Goal: Answer question/provide support: Share knowledge or assist other users

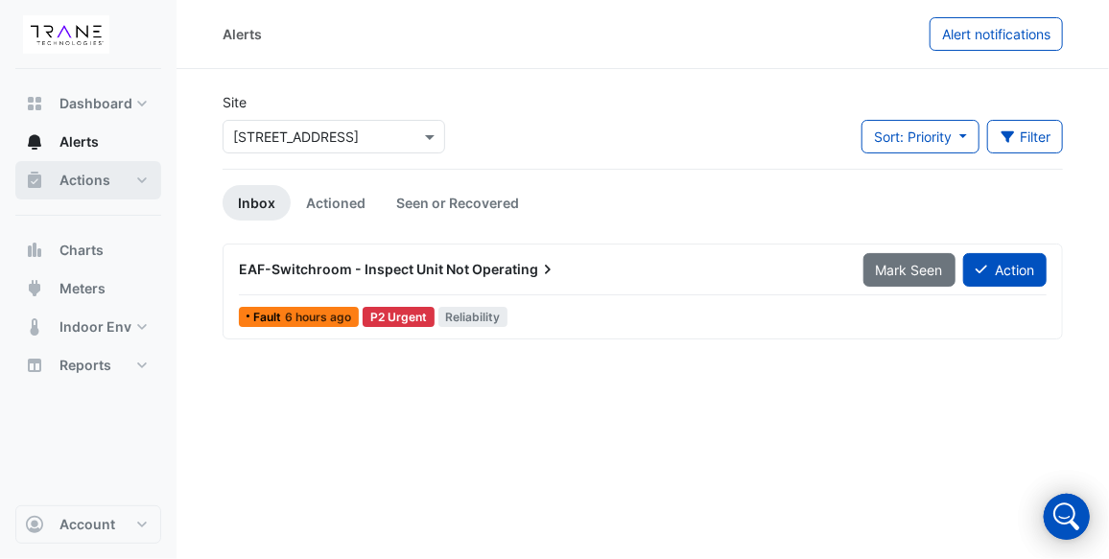
click at [94, 179] on span "Actions" at bounding box center [84, 180] width 51 height 19
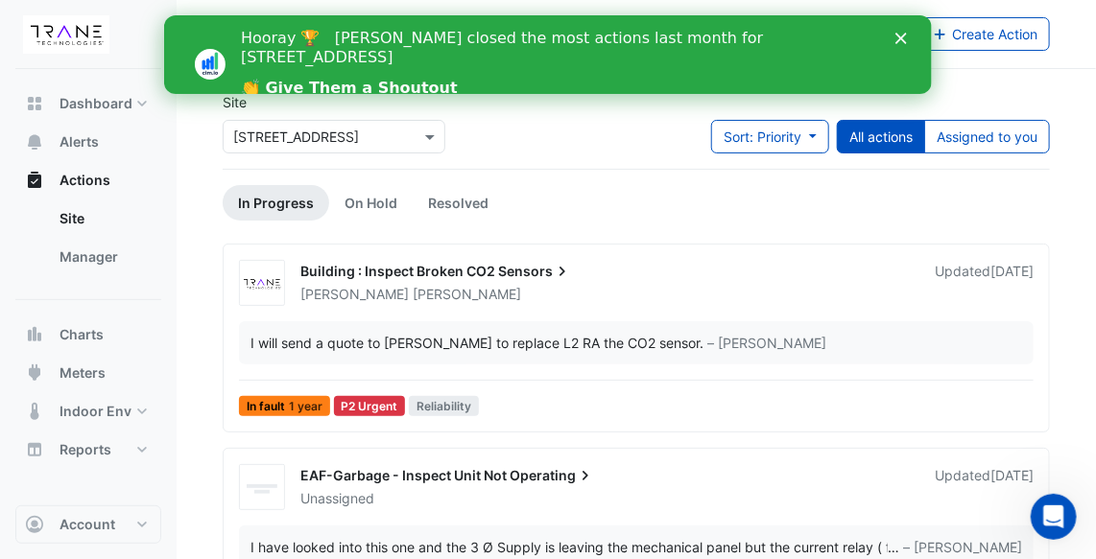
click at [895, 37] on icon "Close" at bounding box center [900, 39] width 12 height 12
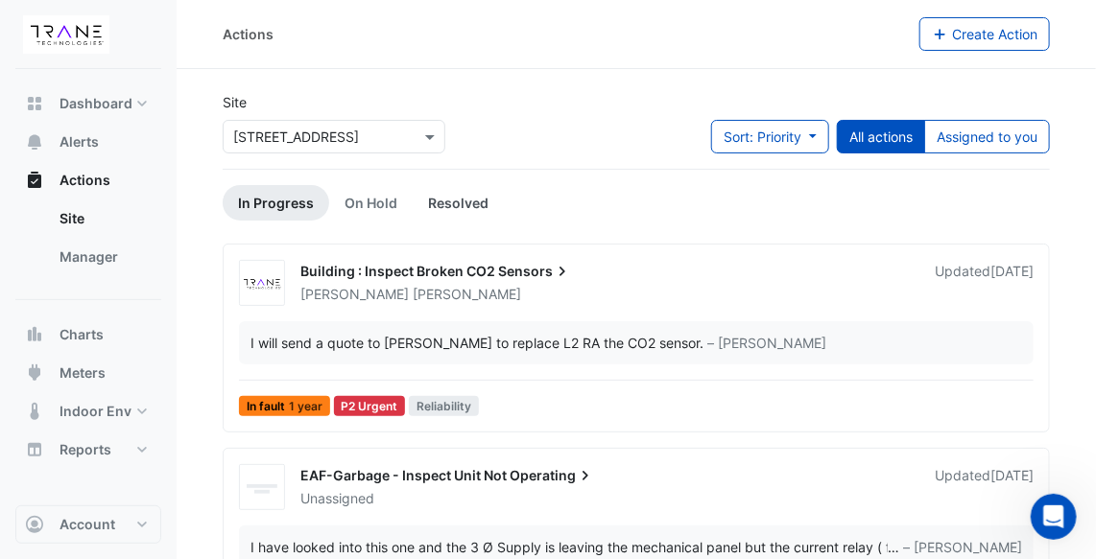
click at [456, 201] on link "Resolved" at bounding box center [458, 202] width 91 height 35
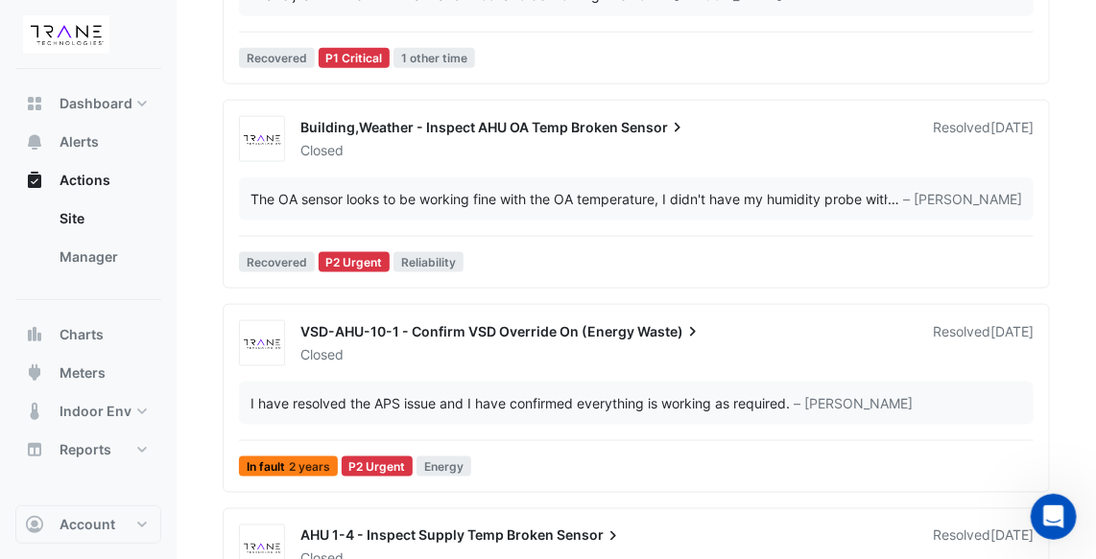
scroll to position [872, 0]
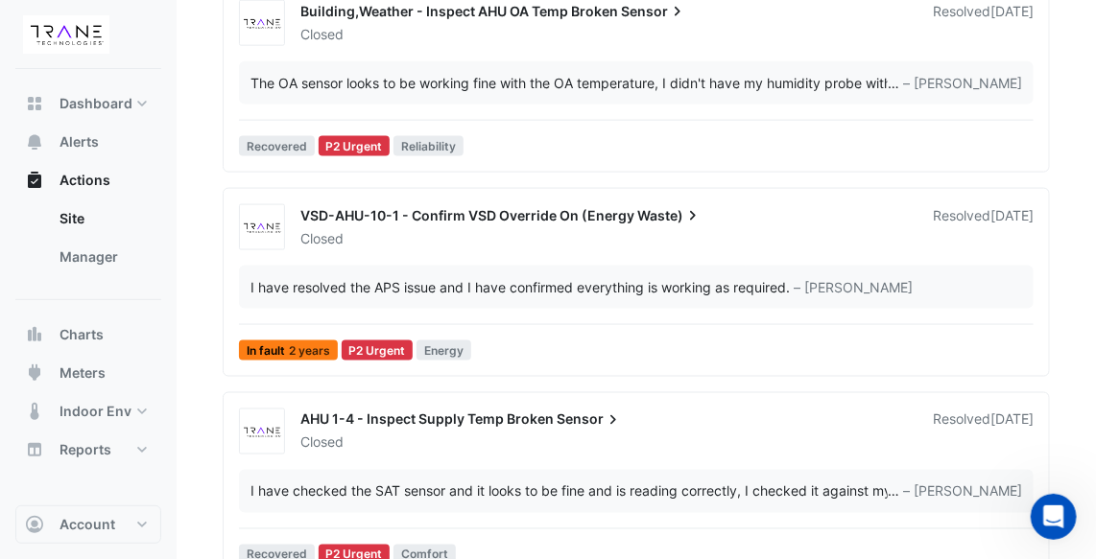
click at [497, 277] on div "I have resolved the APS issue and I have confirmed everything is working as req…" at bounding box center [519, 287] width 539 height 20
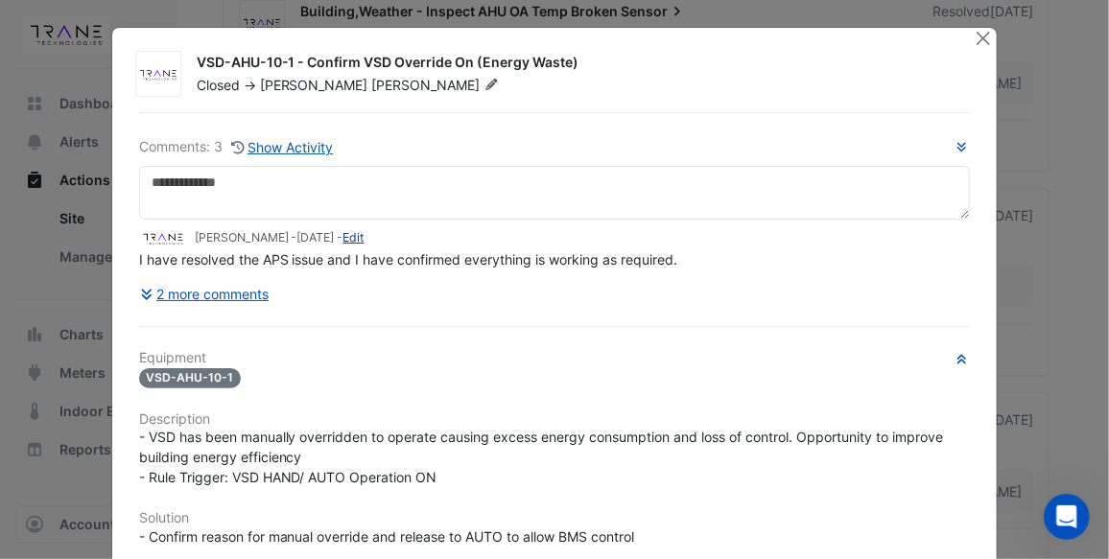
click at [365, 238] on link "Edit" at bounding box center [353, 237] width 21 height 14
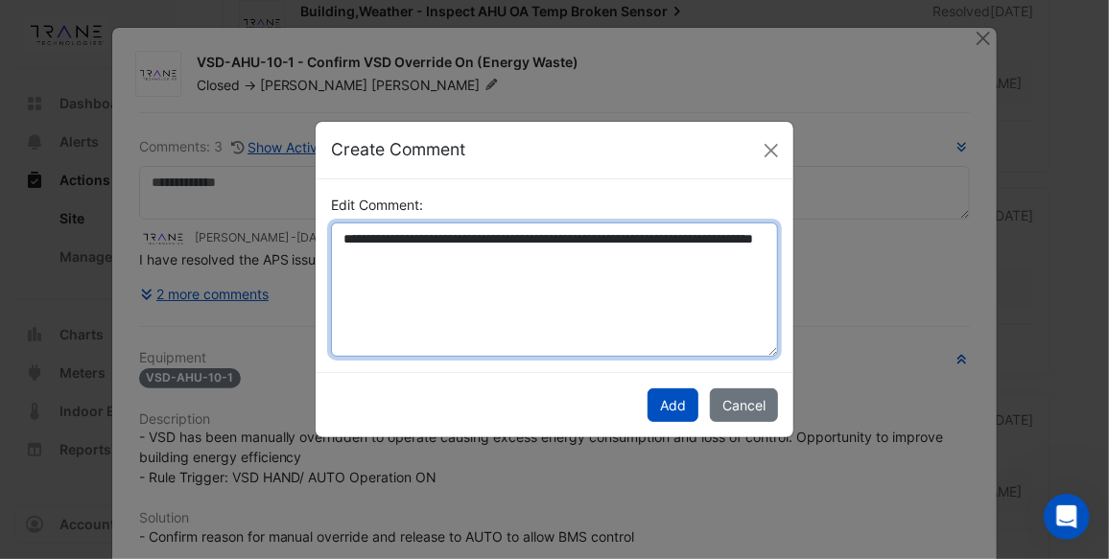
drag, startPoint x: 478, startPoint y: 258, endPoint x: 338, endPoint y: 234, distance: 142.1
click at [338, 234] on textarea "**********" at bounding box center [554, 290] width 447 height 134
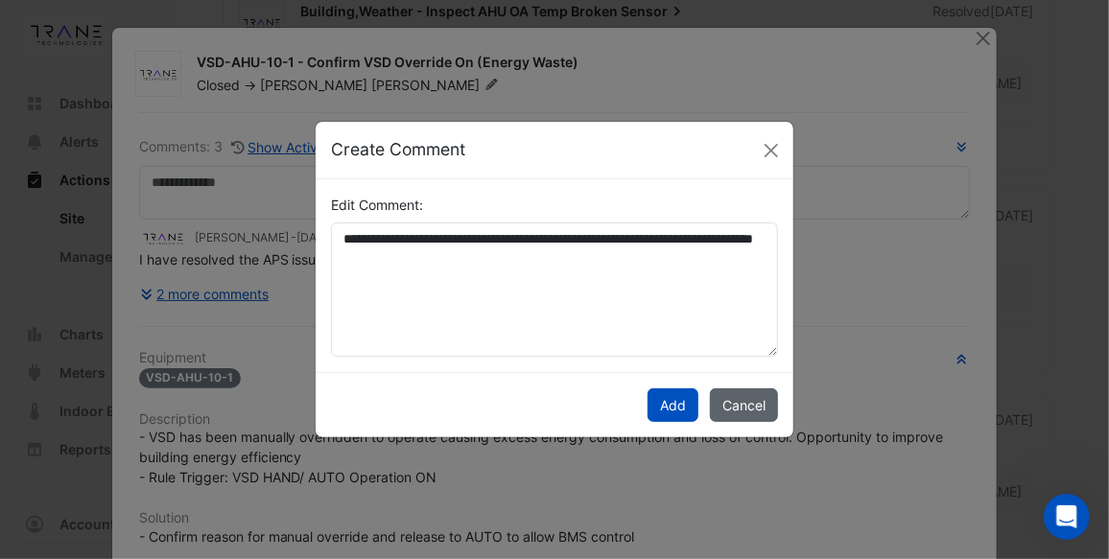
click at [744, 403] on button "Cancel" at bounding box center [744, 406] width 68 height 34
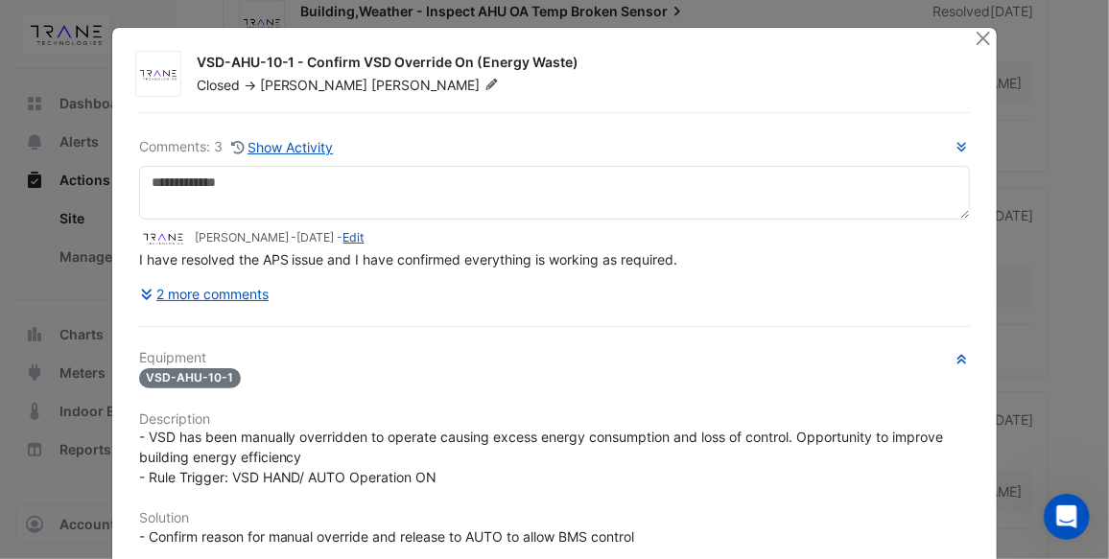
drag, startPoint x: 566, startPoint y: 62, endPoint x: 190, endPoint y: 61, distance: 376.1
click at [197, 61] on div "VSD-AHU-10-1 - Confirm VSD Override On (Energy Waste)" at bounding box center [574, 64] width 755 height 23
copy div "VSD-AHU-10-1 - Confirm VSD Override On (Energy Waste"
click at [977, 28] on button "Close" at bounding box center [983, 38] width 20 height 20
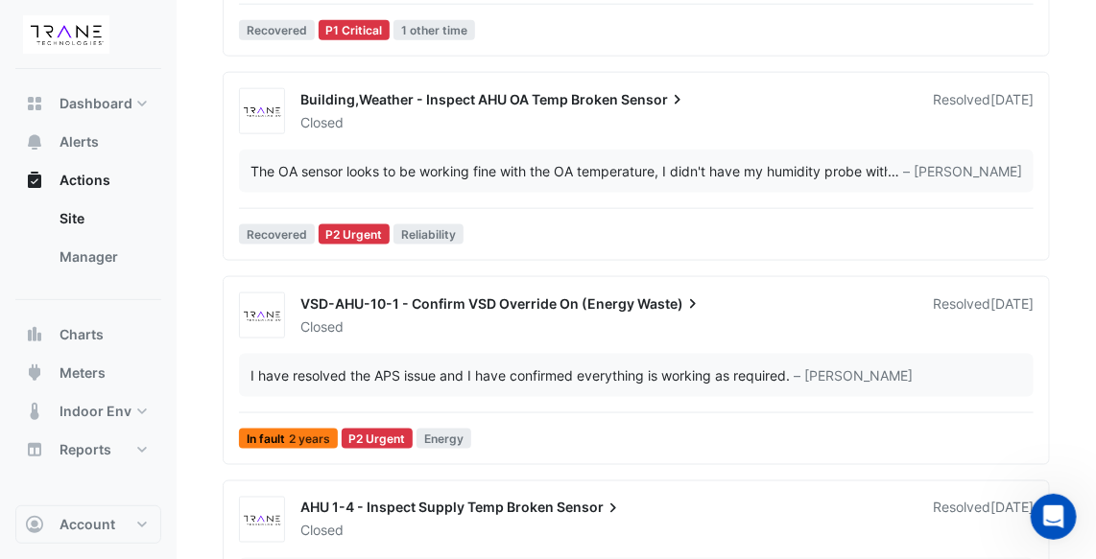
scroll to position [697, 0]
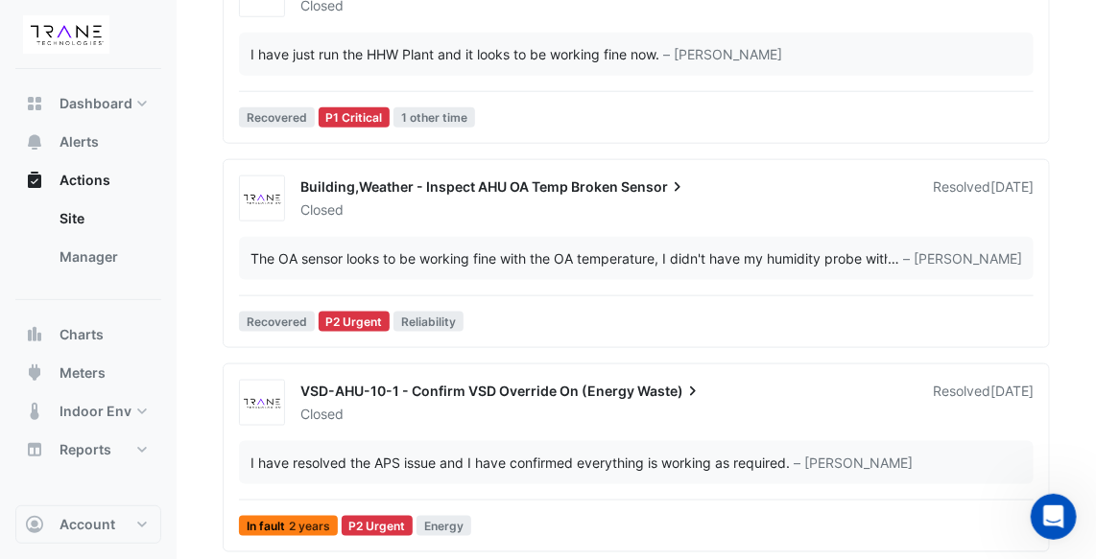
click at [932, 177] on div "Resolved [DATE]" at bounding box center [982, 198] width 101 height 42
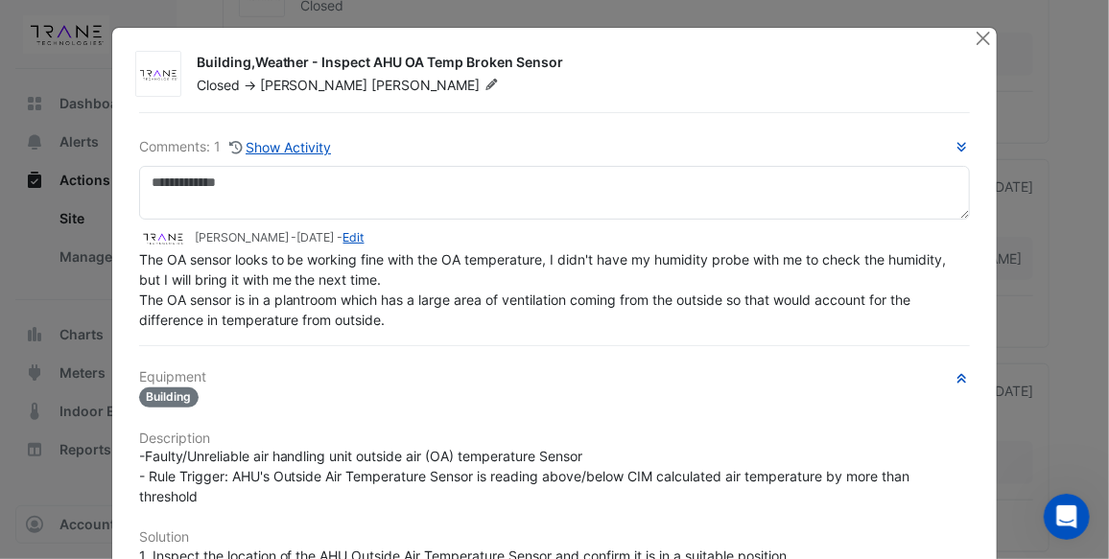
drag, startPoint x: 399, startPoint y: 316, endPoint x: 384, endPoint y: 316, distance: 15.3
click at [384, 316] on div "The OA sensor looks to be working fine with the OA temperature, I didn't have m…" at bounding box center [555, 289] width 832 height 81
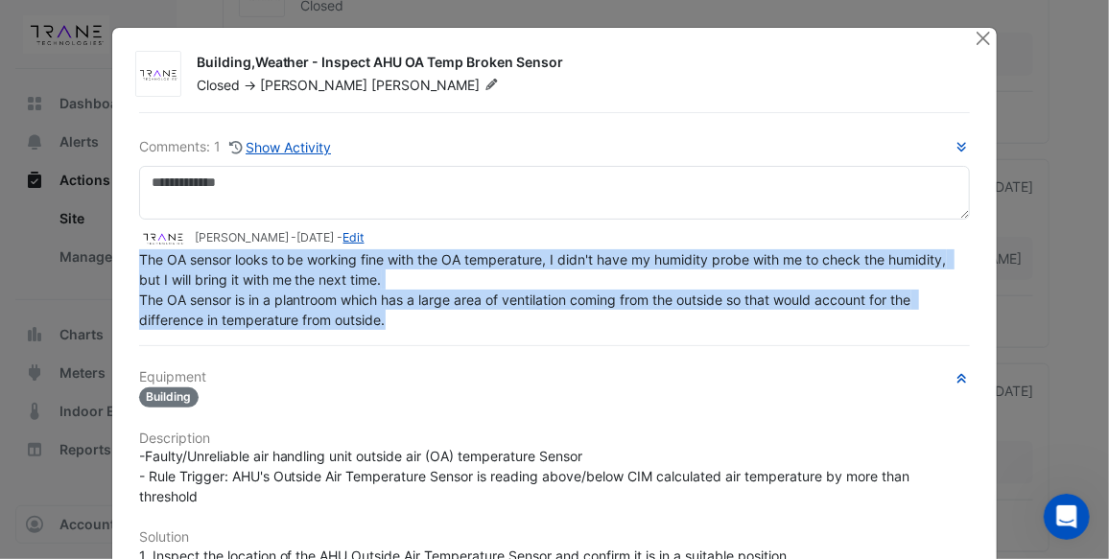
drag, startPoint x: 380, startPoint y: 319, endPoint x: 130, endPoint y: 258, distance: 256.6
click at [130, 258] on div "Comments: 1 Show Activity [PERSON_NAME] - [DATE] - Edit The OA sensor looks to …" at bounding box center [555, 531] width 855 height 838
copy span "The OA sensor looks to be working fine with the OA temperature, I didn't have m…"
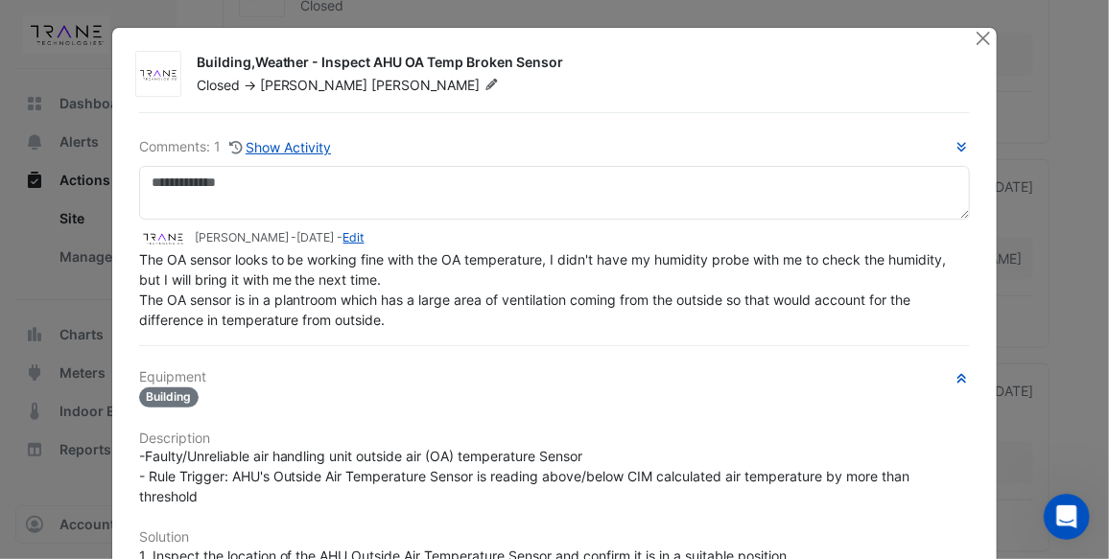
click at [431, 334] on div "Comments: 1 Show Activity [PERSON_NAME] - [DATE] - Edit The OA sensor looks to …" at bounding box center [555, 531] width 855 height 838
drag, startPoint x: 555, startPoint y: 61, endPoint x: 190, endPoint y: 42, distance: 365.1
click at [190, 42] on div "Building,Weather - Inspect AHU OA Temp Broken Sensor Closed -> [PERSON_NAME] Co…" at bounding box center [554, 497] width 885 height 938
drag, startPoint x: 190, startPoint y: 42, endPoint x: 198, endPoint y: 57, distance: 16.3
copy div "Building,Weather - Inspect AHU OA Temp Broken Sensor"
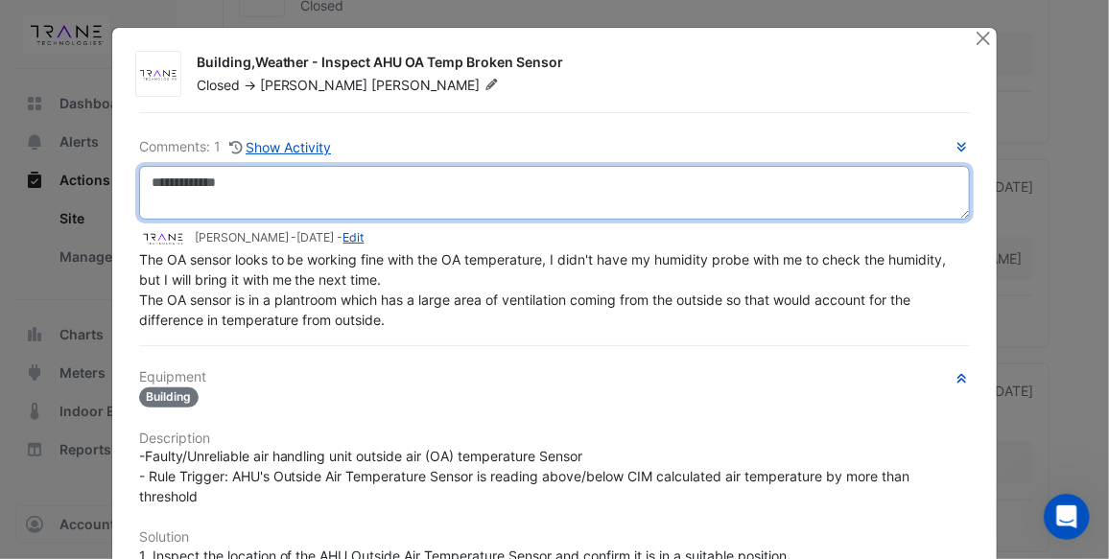
click at [288, 182] on textarea at bounding box center [555, 193] width 832 height 54
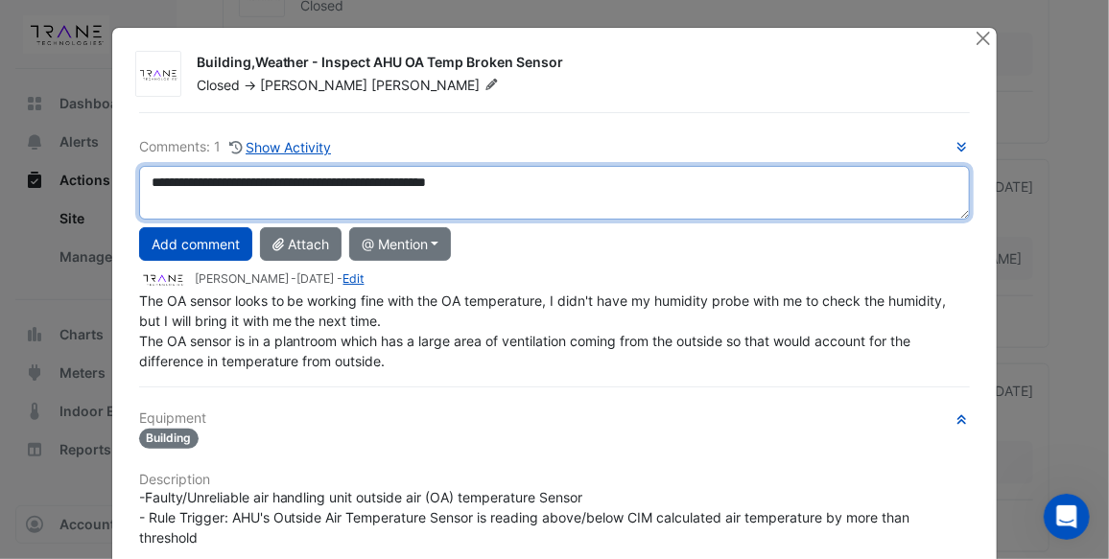
click at [265, 182] on textarea "**********" at bounding box center [555, 193] width 832 height 54
type textarea "**********"
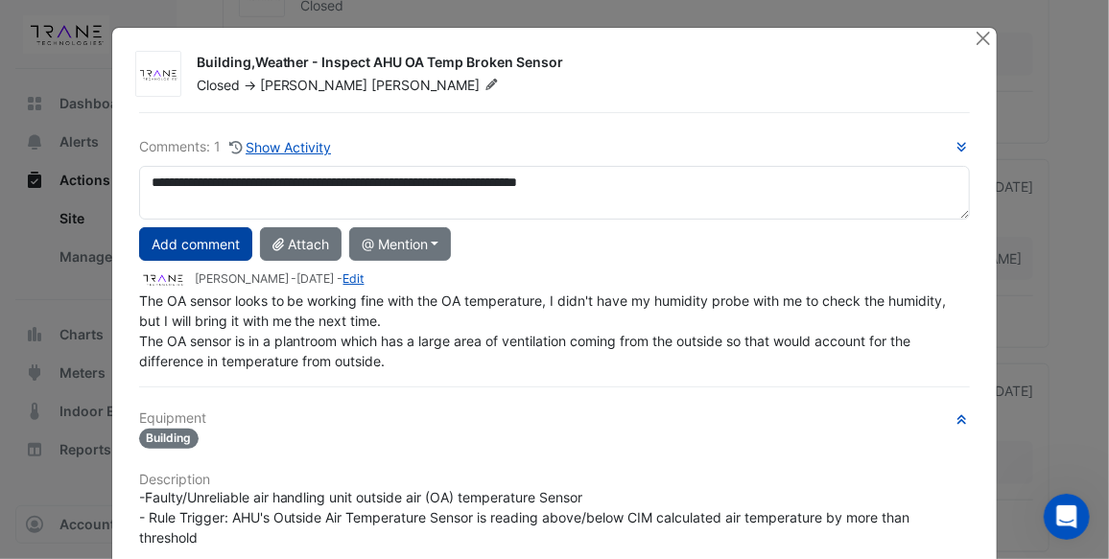
click at [164, 239] on button "Add comment" at bounding box center [195, 244] width 113 height 34
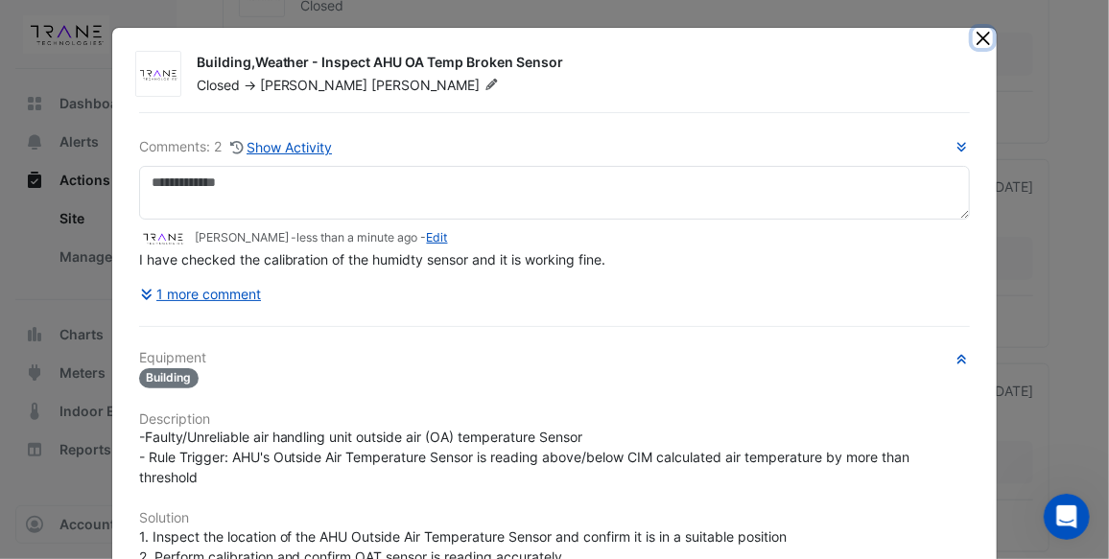
click at [977, 37] on button "Close" at bounding box center [983, 38] width 20 height 20
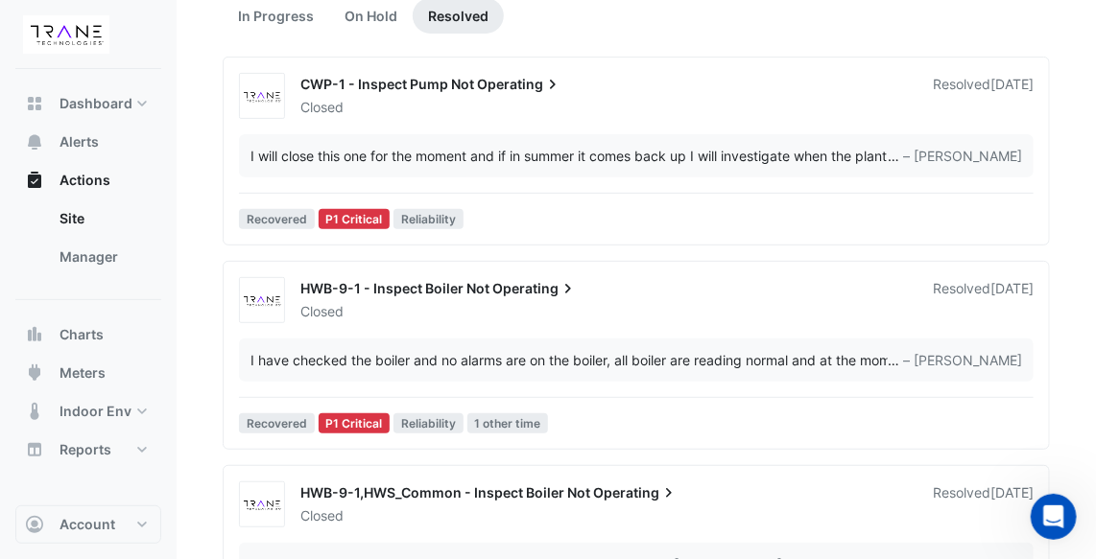
scroll to position [174, 0]
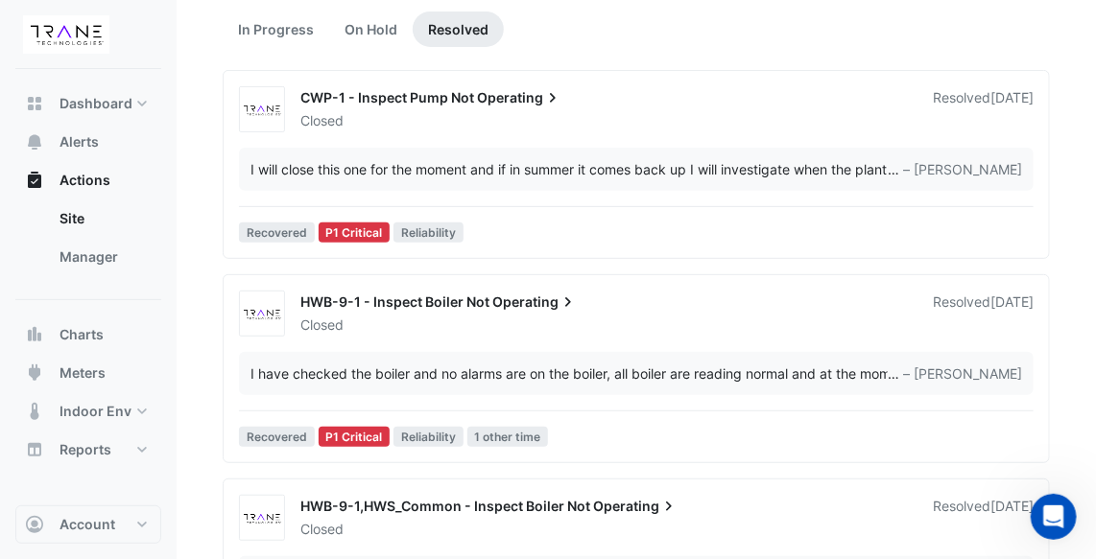
click at [429, 301] on span "HWB-9-1 - Inspect Boiler Not" at bounding box center [394, 302] width 189 height 16
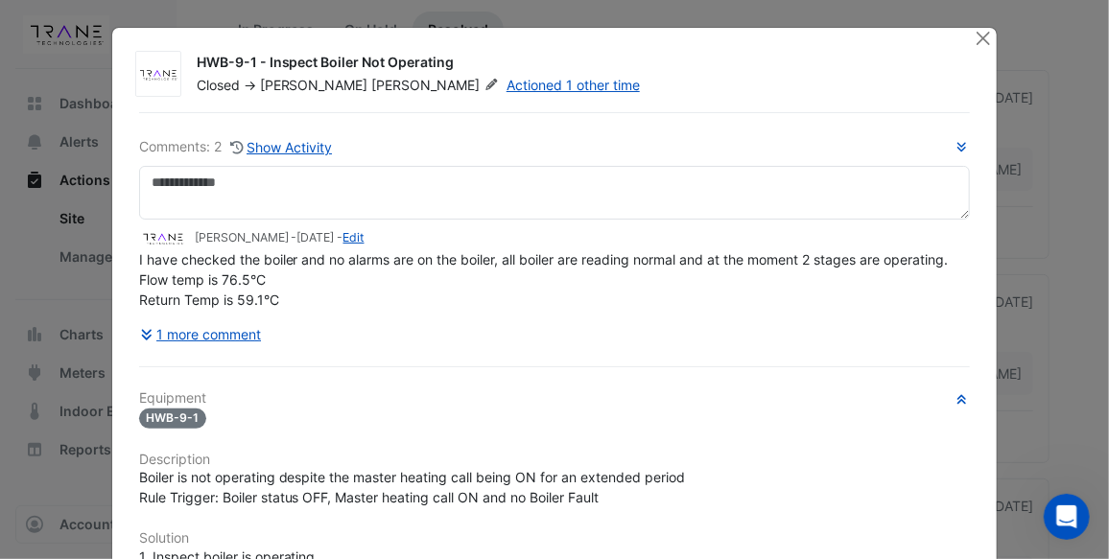
drag, startPoint x: 448, startPoint y: 59, endPoint x: 190, endPoint y: 70, distance: 258.3
click at [197, 70] on div "HWB-9-1 - Inspect Boiler Not Operating" at bounding box center [574, 64] width 755 height 23
copy div "HWB-9-1 - Inspect Boiler Not Operating"
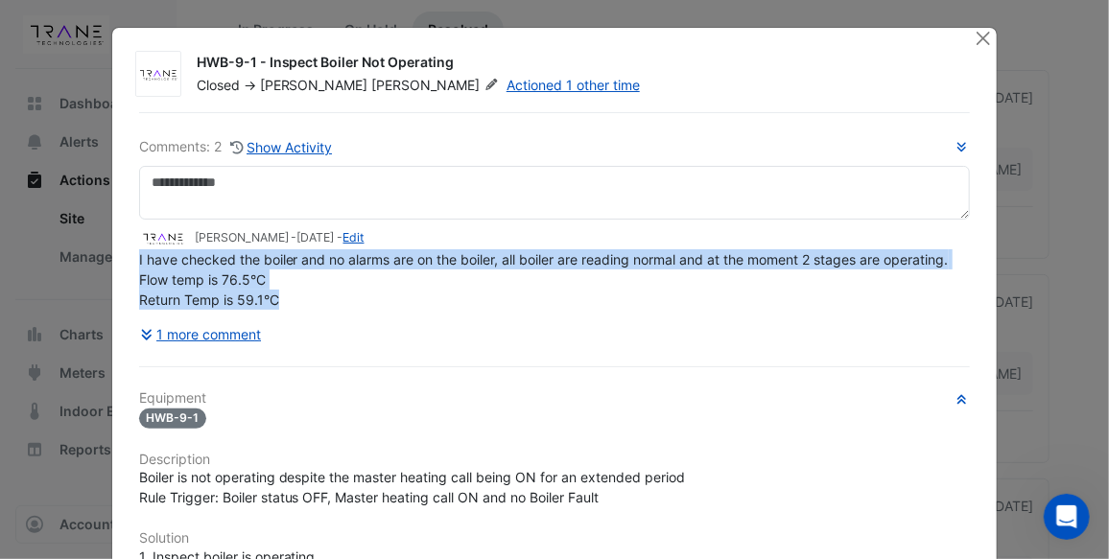
drag, startPoint x: 272, startPoint y: 296, endPoint x: 127, endPoint y: 248, distance: 153.5
click at [128, 248] on div "Comments: 2 Show Activity [PERSON_NAME] - [DATE] - Edit I have checked the boil…" at bounding box center [555, 531] width 855 height 839
copy span "I have checked the boiler and no alarms are on the boiler, all boiler are readi…"
click at [978, 34] on button "Close" at bounding box center [983, 38] width 20 height 20
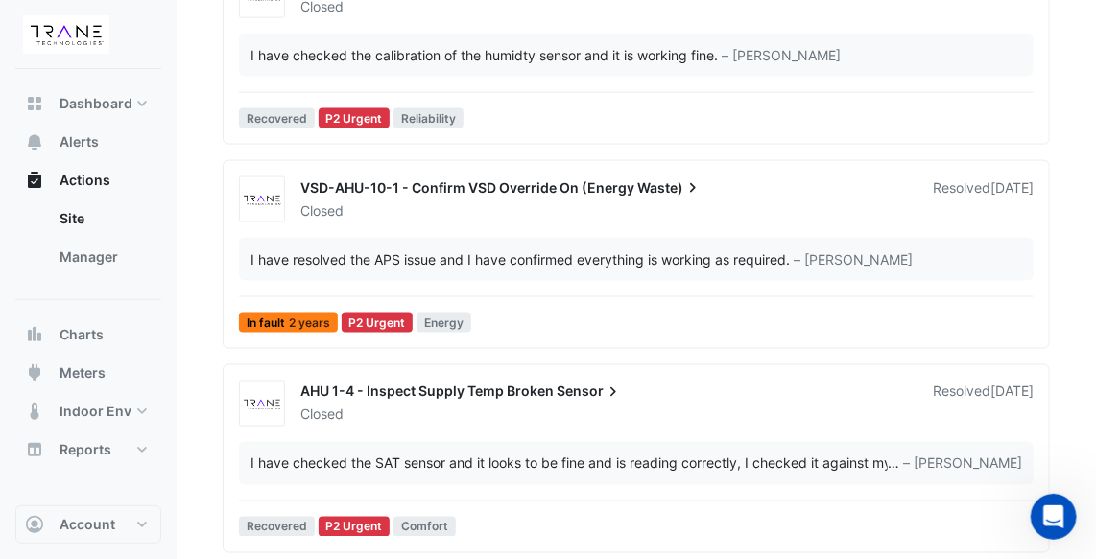
scroll to position [697, 0]
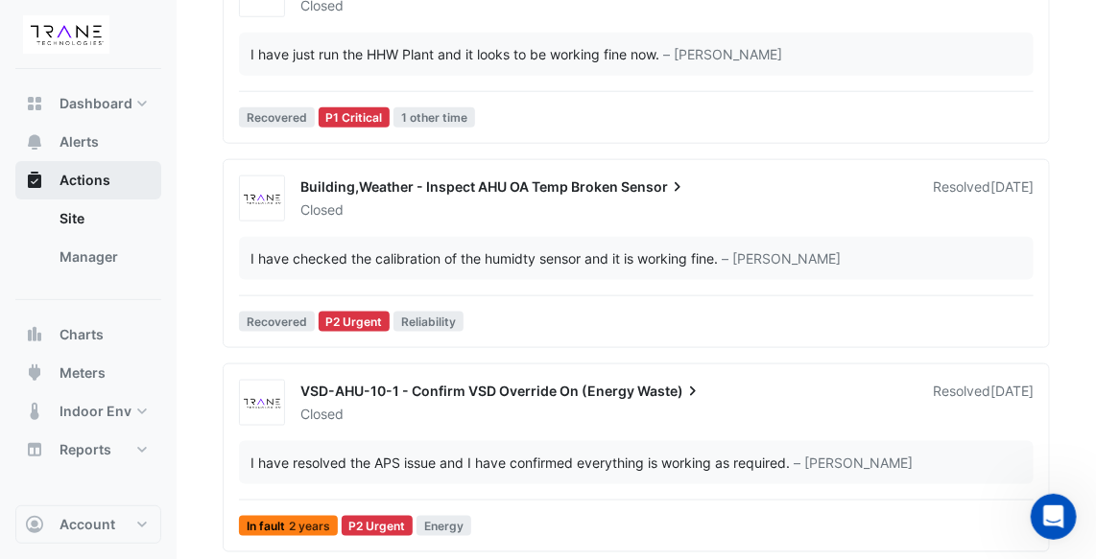
click at [106, 172] on span "Actions" at bounding box center [84, 180] width 51 height 19
click at [104, 140] on button "Alerts" at bounding box center [88, 142] width 146 height 38
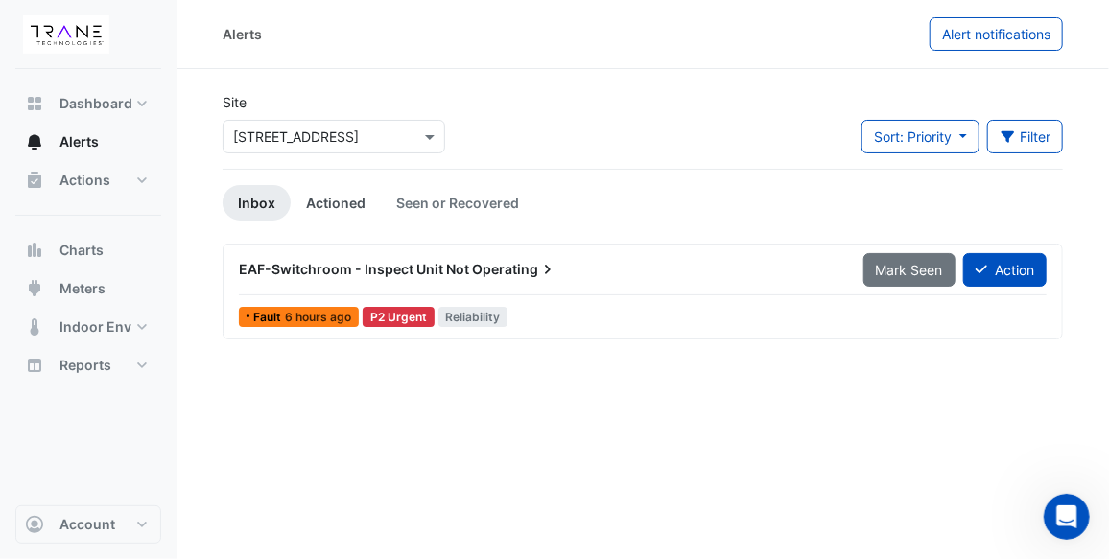
click at [323, 201] on link "Actioned" at bounding box center [336, 202] width 90 height 35
